Goal: Find specific fact: Find specific fact

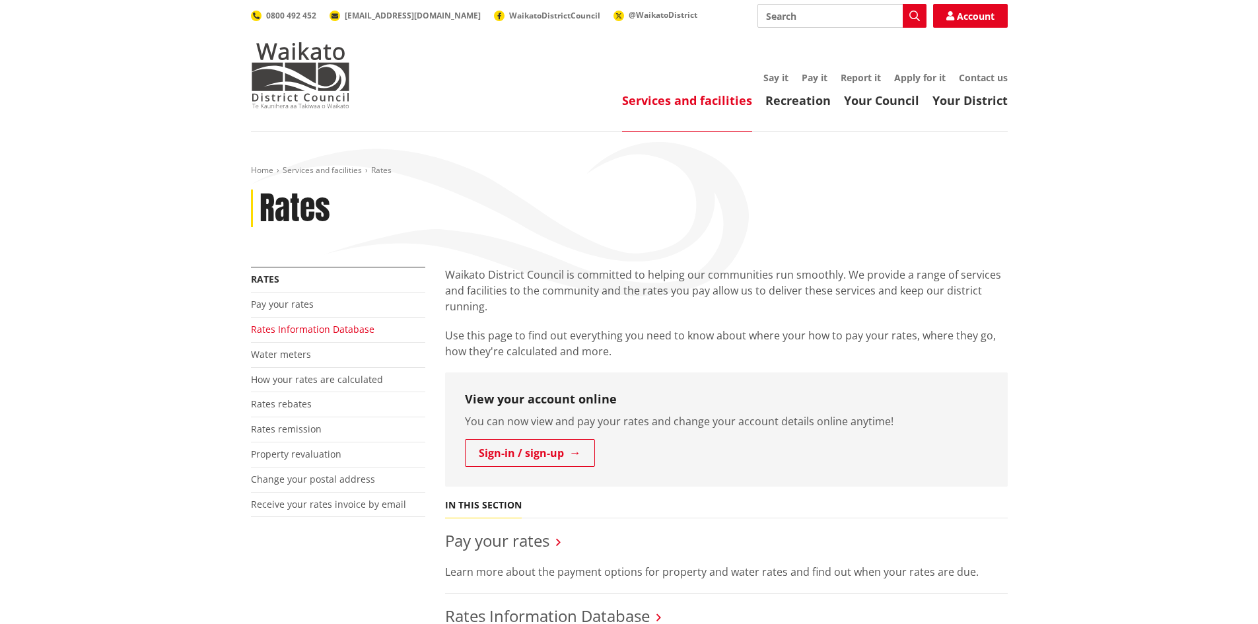
click at [296, 330] on link "Rates Information Database" at bounding box center [312, 329] width 123 height 13
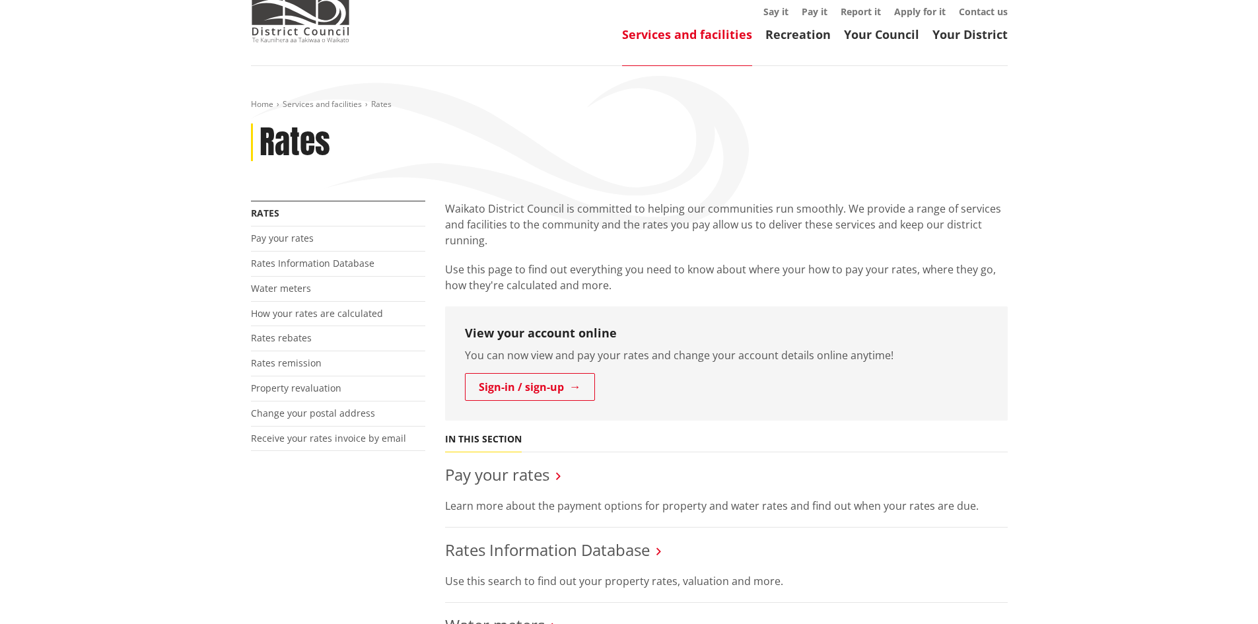
scroll to position [132, 0]
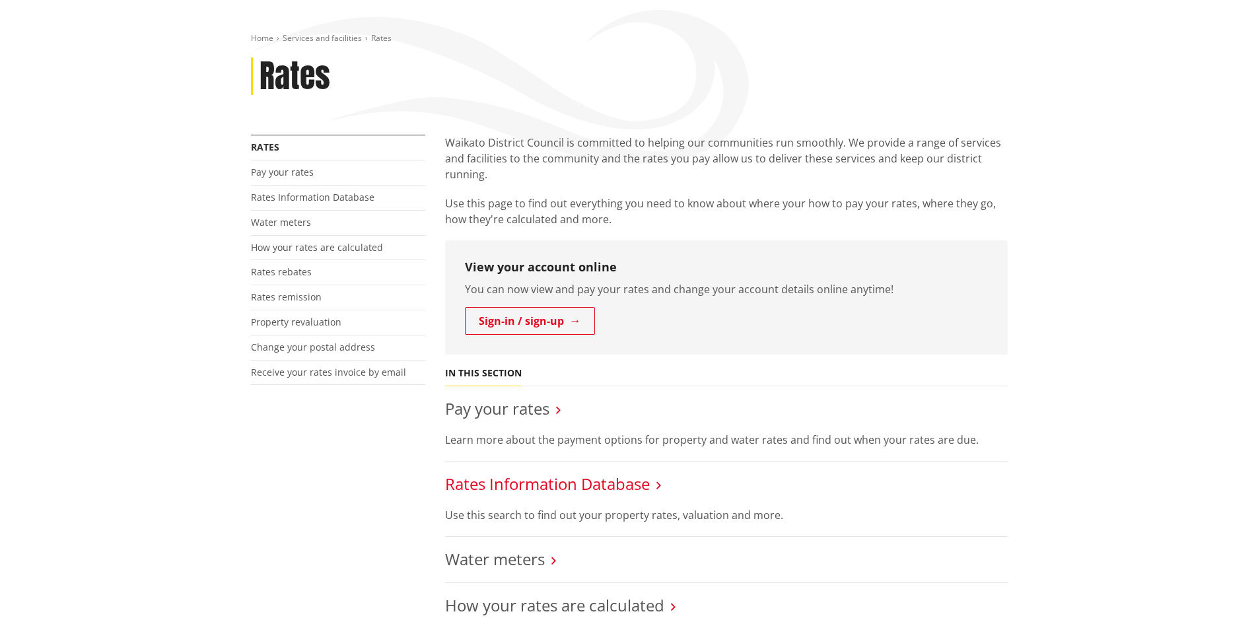
click at [506, 487] on link "Rates Information Database" at bounding box center [547, 484] width 205 height 22
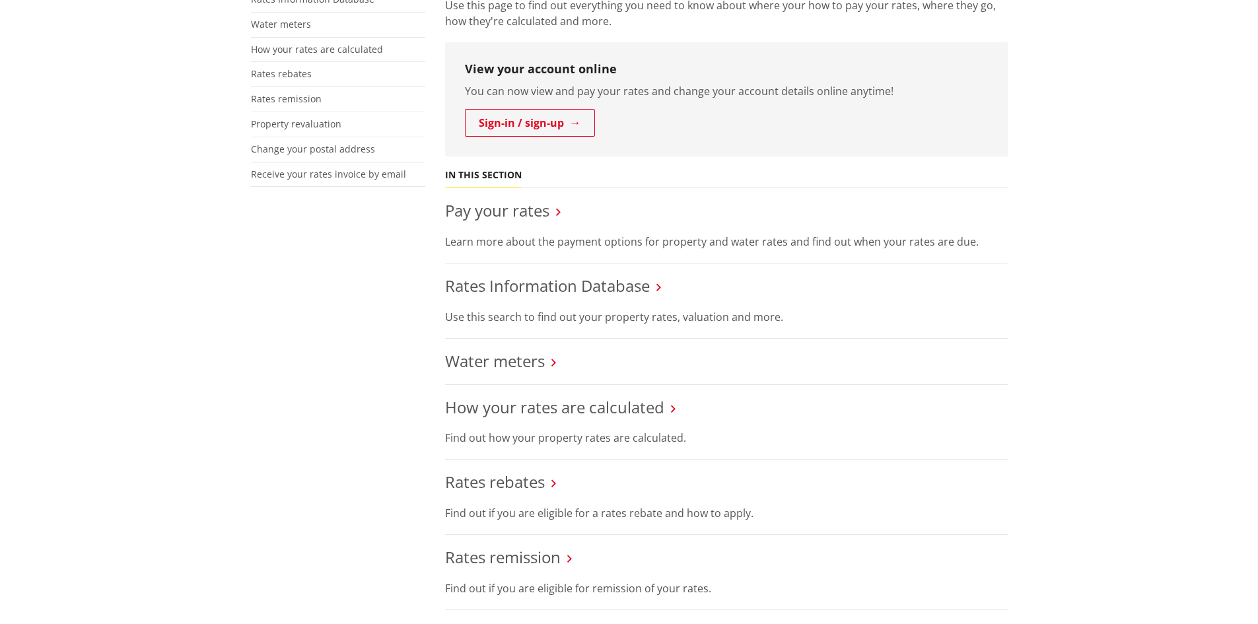
scroll to position [264, 0]
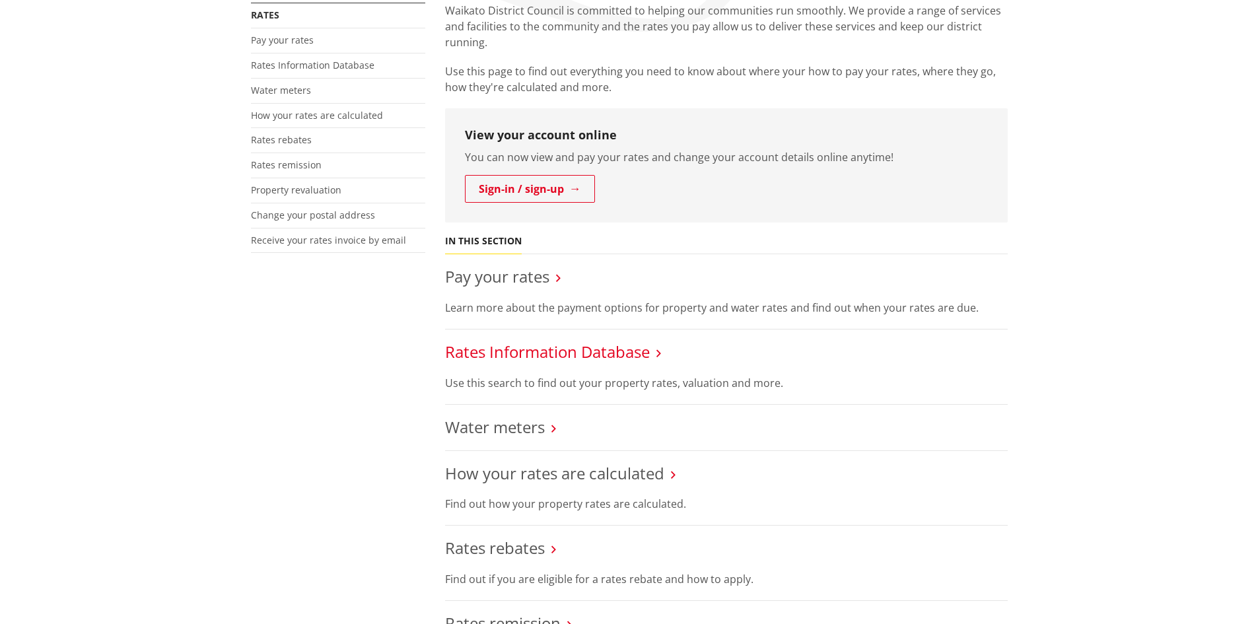
click at [564, 358] on link "Rates Information Database" at bounding box center [547, 352] width 205 height 22
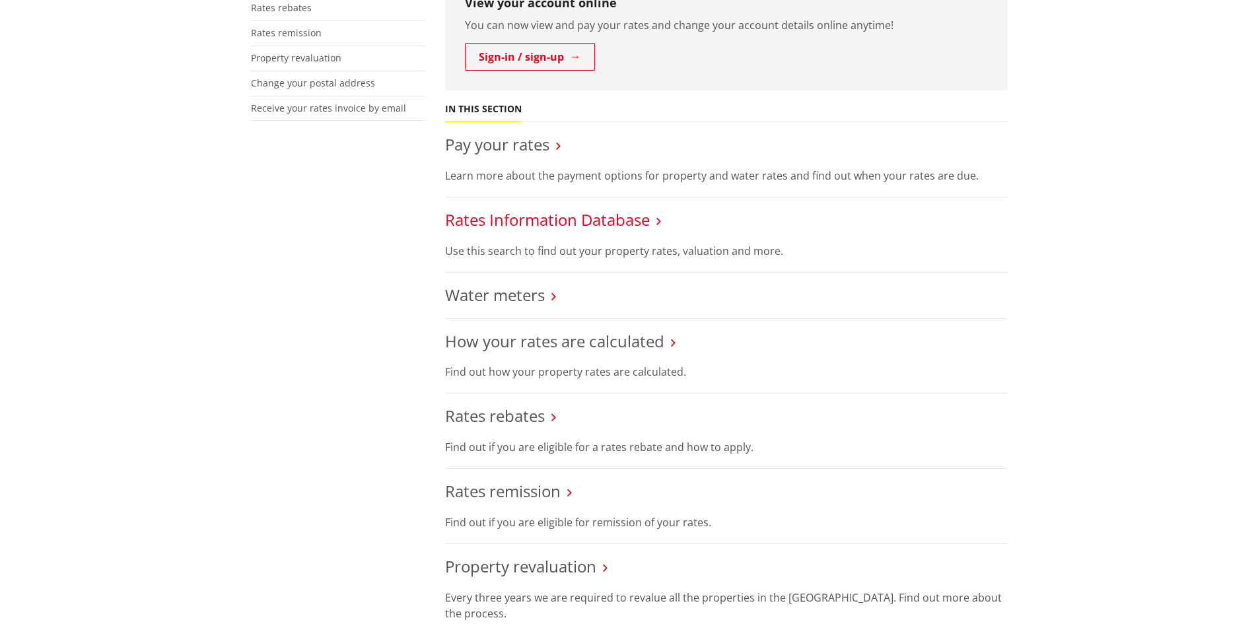
scroll to position [132, 0]
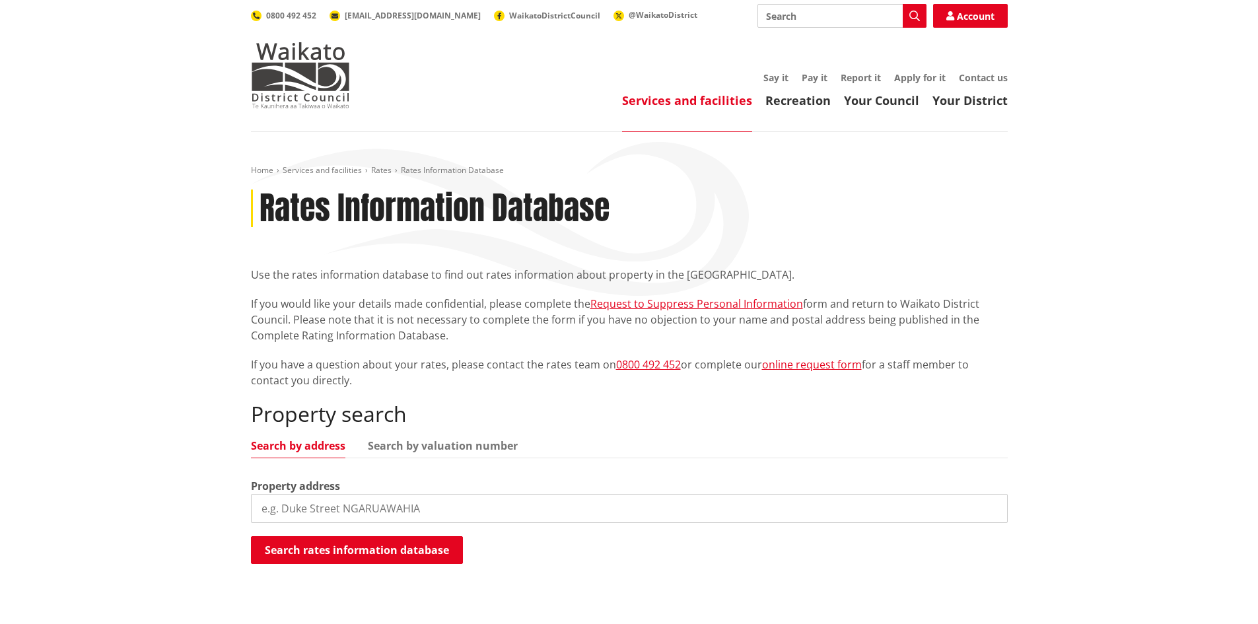
click at [380, 503] on input "search" at bounding box center [629, 508] width 757 height 29
type input "8 stewart street raglan"
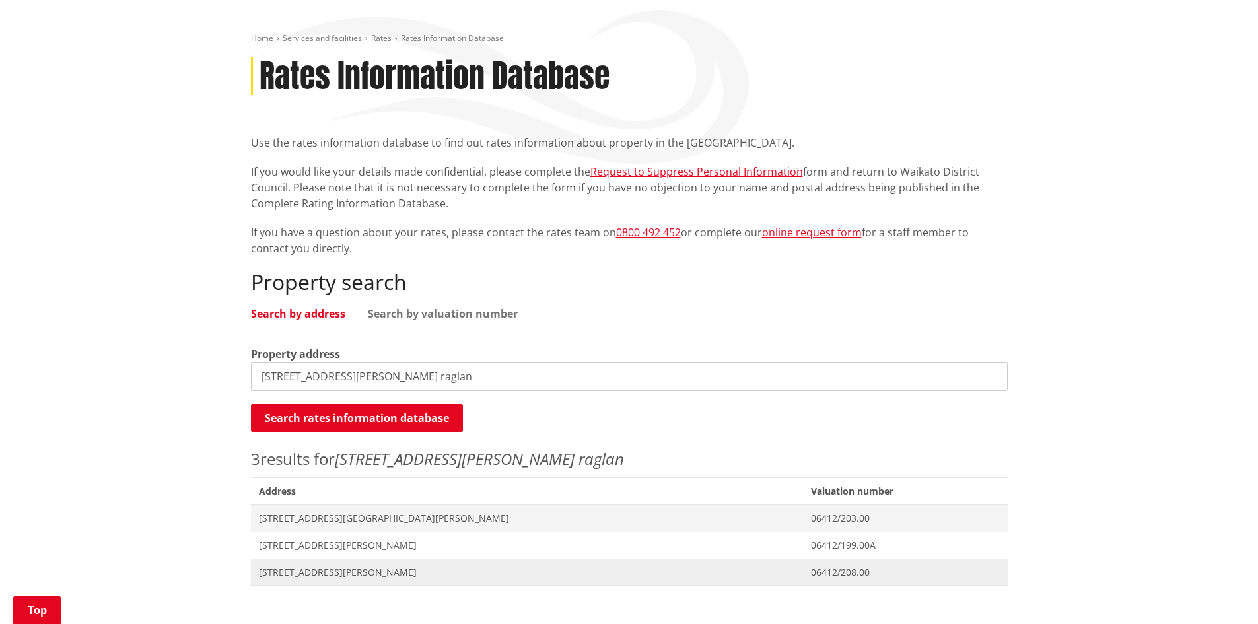
scroll to position [198, 0]
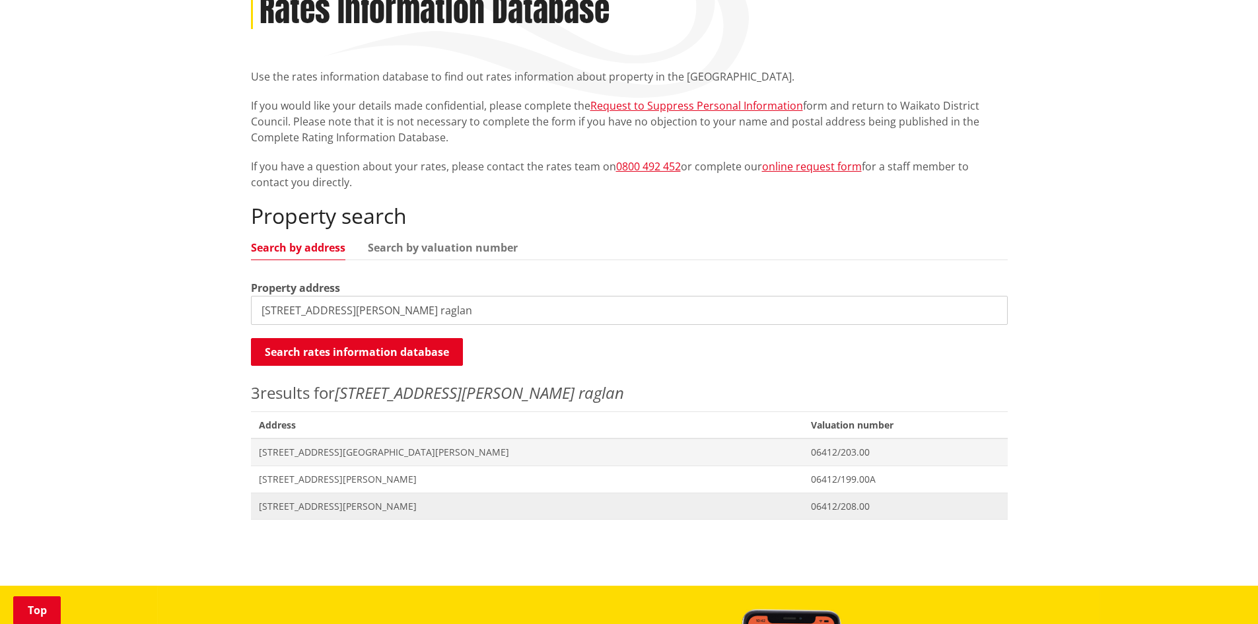
click at [322, 502] on span "[STREET_ADDRESS][PERSON_NAME]" at bounding box center [527, 506] width 537 height 13
